Goal: Task Accomplishment & Management: Manage account settings

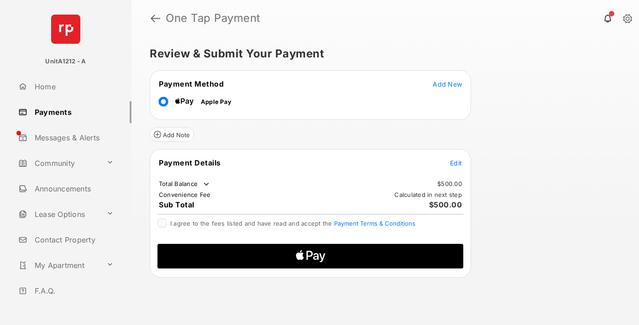
click at [447, 84] on span "Add New" at bounding box center [447, 84] width 29 height 8
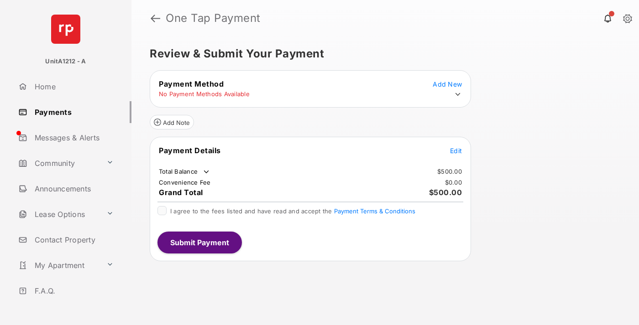
click at [458, 94] on icon at bounding box center [458, 94] width 8 height 8
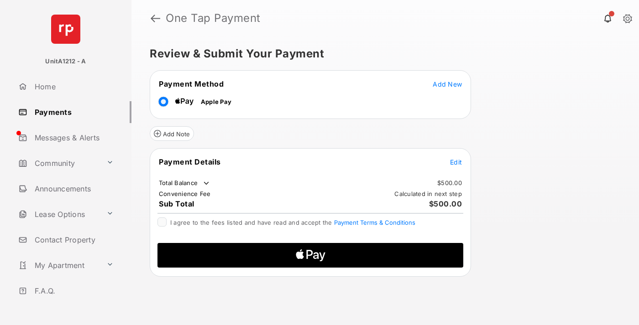
click at [456, 162] on span "Edit" at bounding box center [456, 162] width 12 height 8
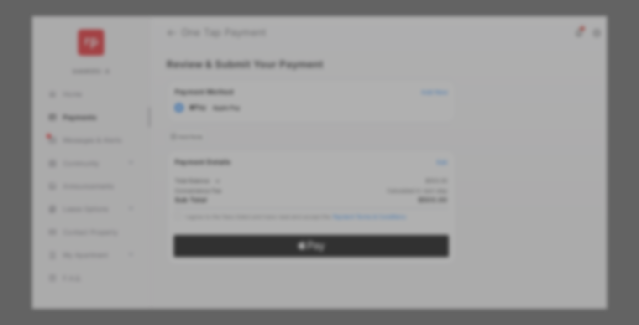
click at [303, 169] on div "Other Amount" at bounding box center [303, 169] width 148 height 16
type input "***"
click at [288, 249] on button "Save" at bounding box center [289, 256] width 46 height 22
